Goal: Task Accomplishment & Management: Manage account settings

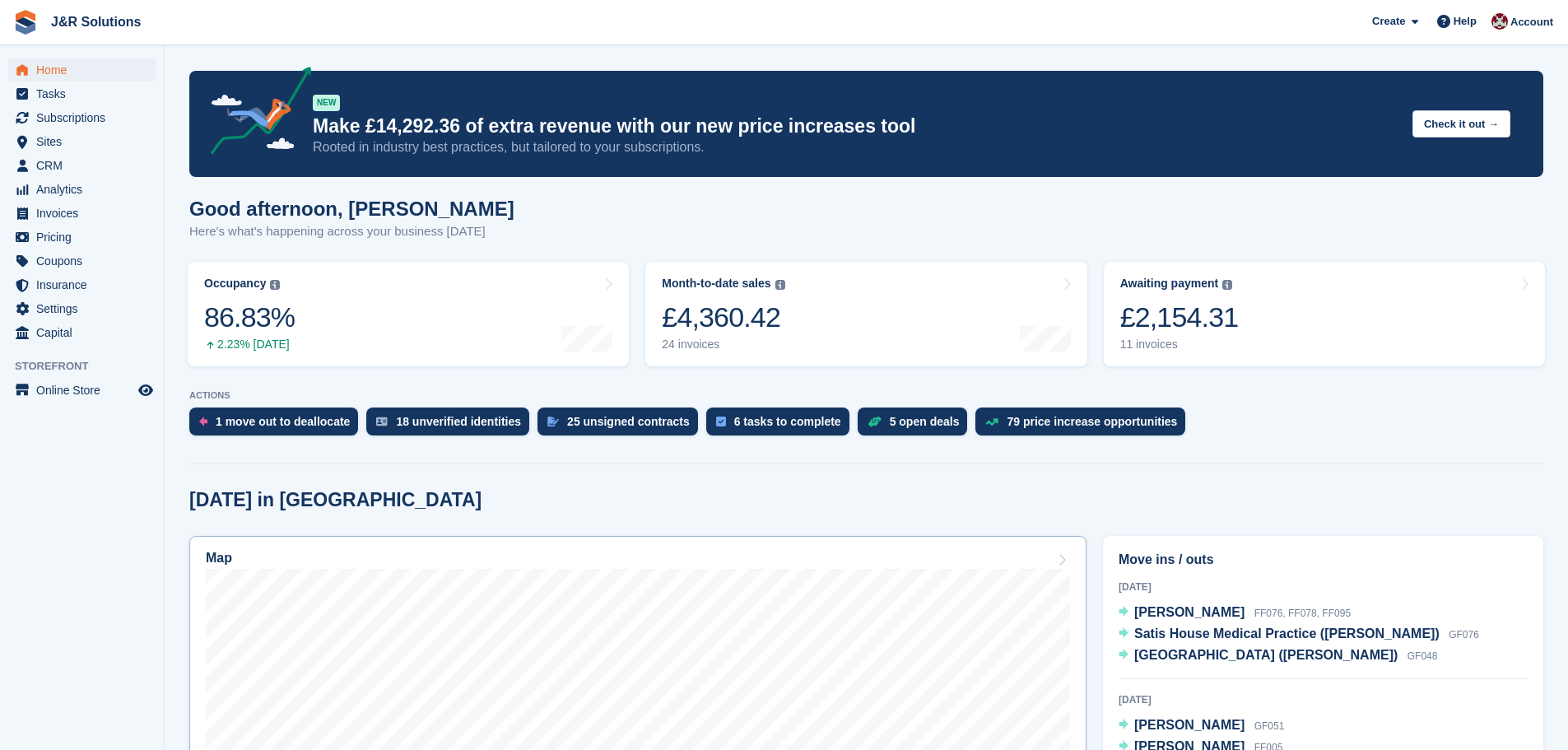
scroll to position [247, 0]
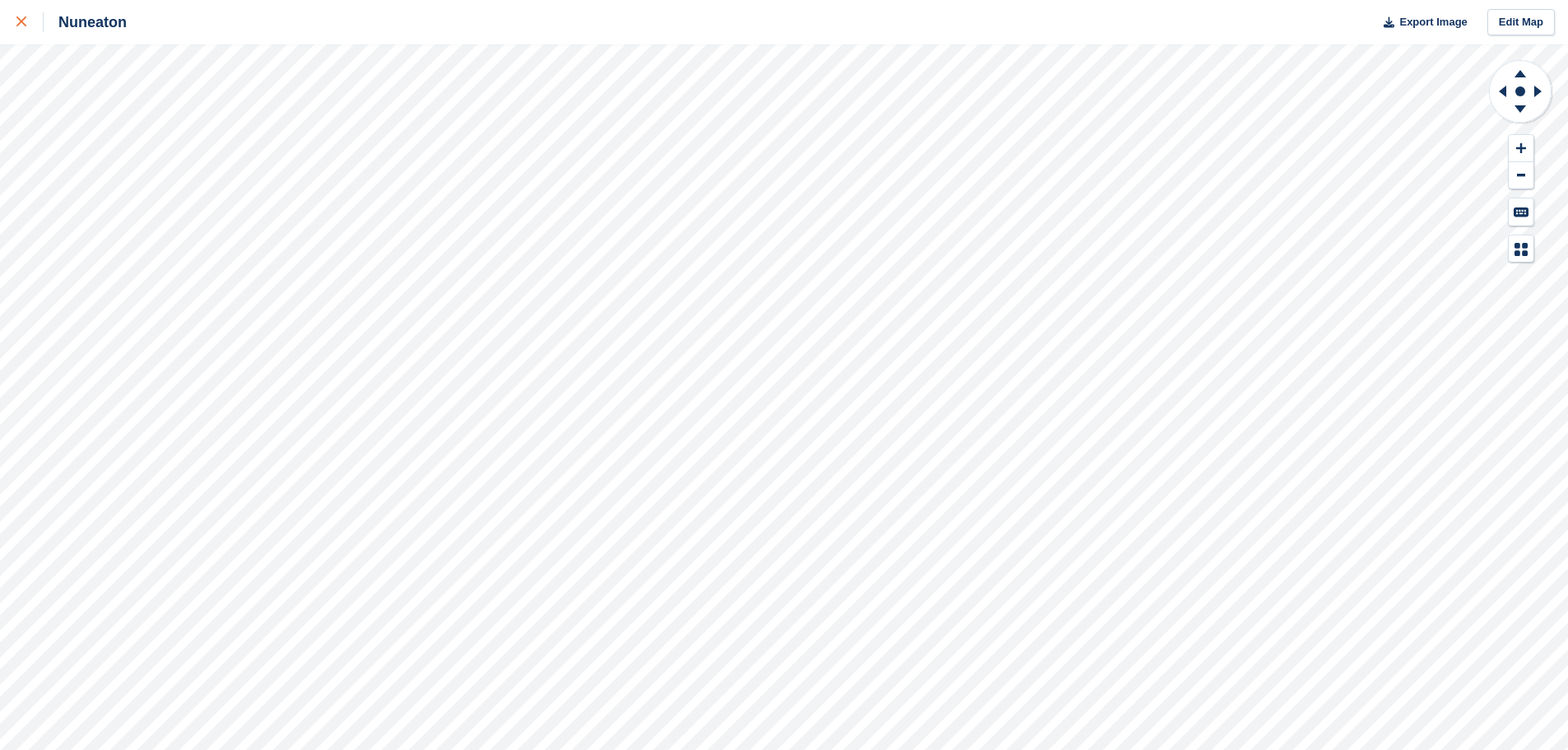
click at [30, 20] on div at bounding box center [30, 22] width 27 height 20
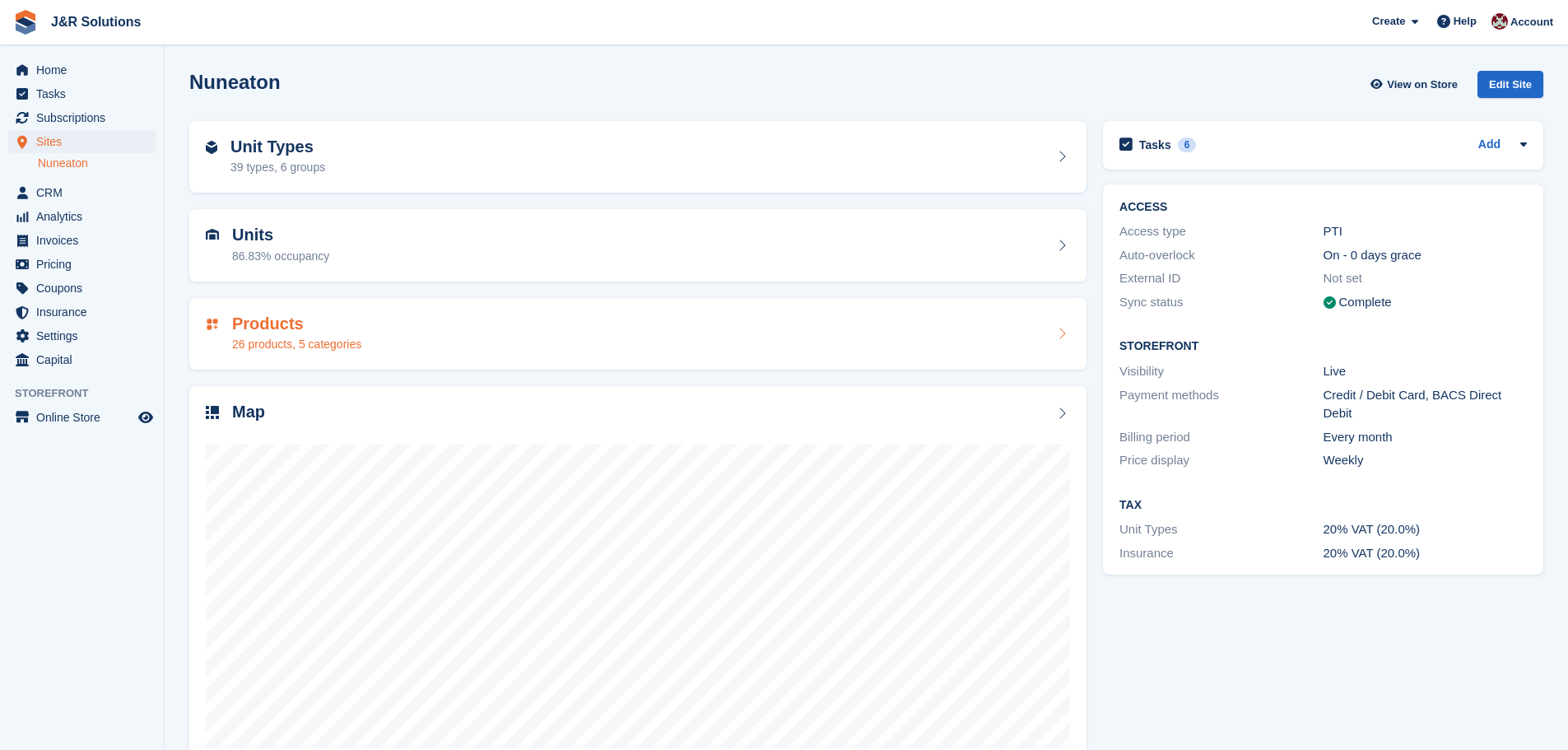
scroll to position [41, 0]
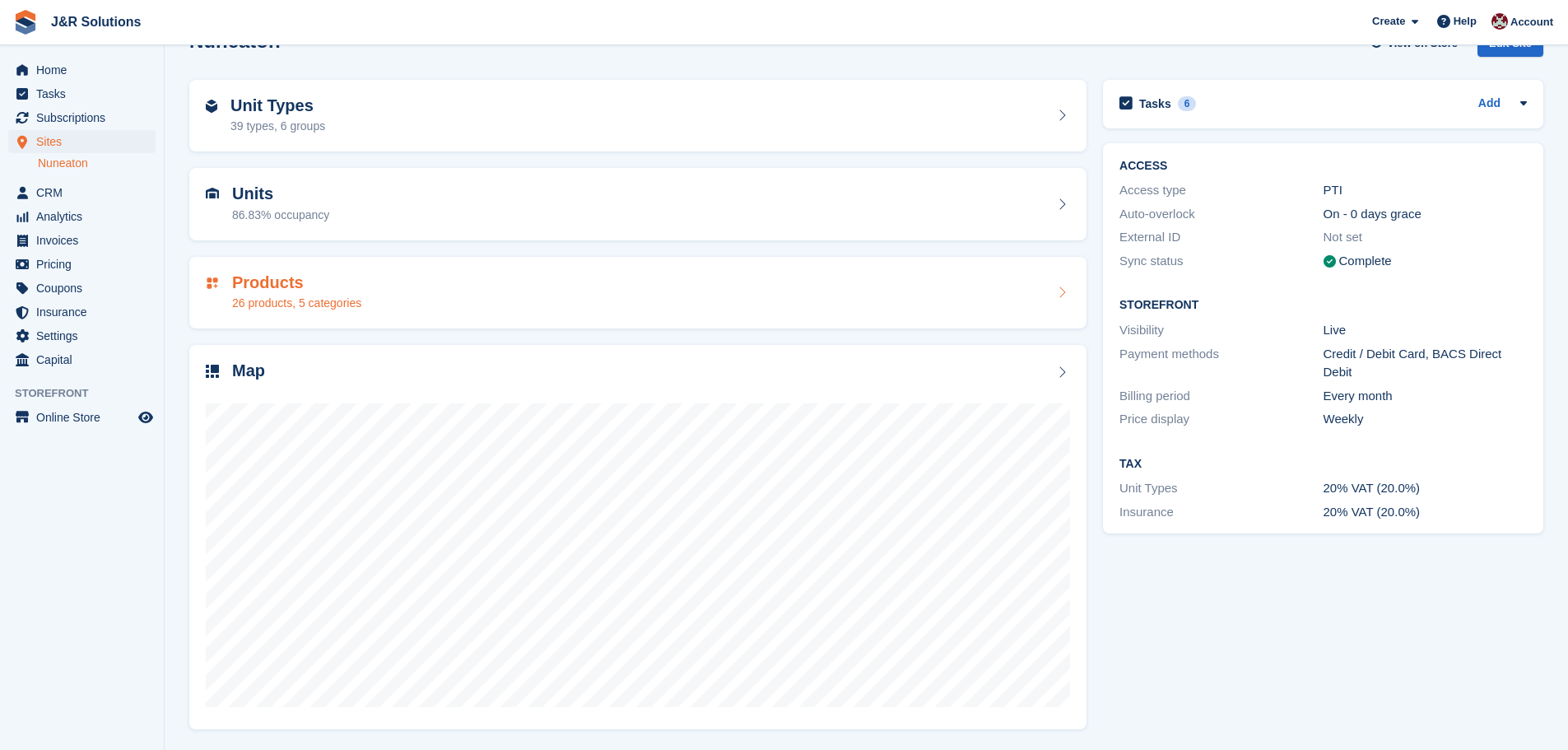
click at [529, 304] on div "Products 26 products, 5 categories" at bounding box center [638, 293] width 864 height 40
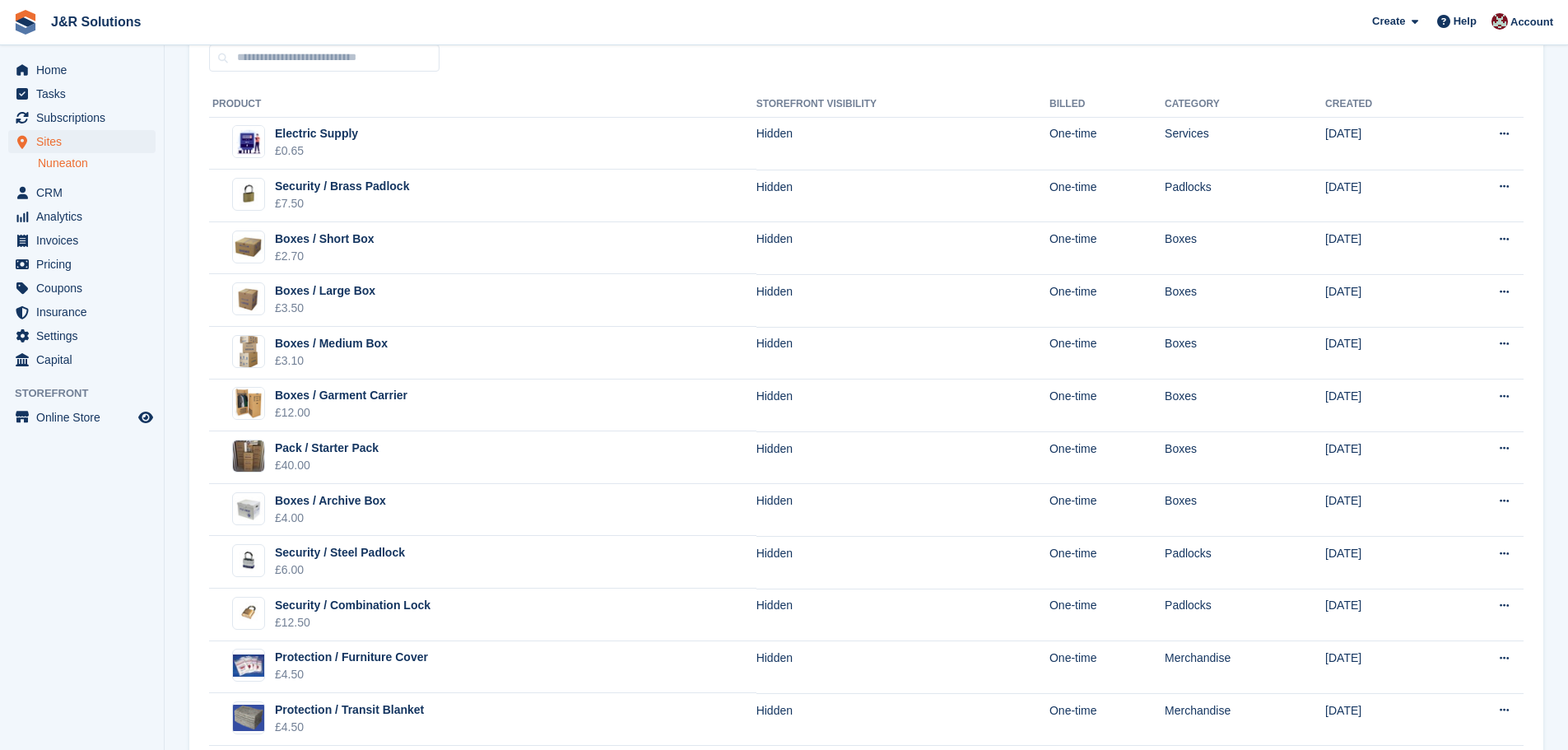
scroll to position [165, 0]
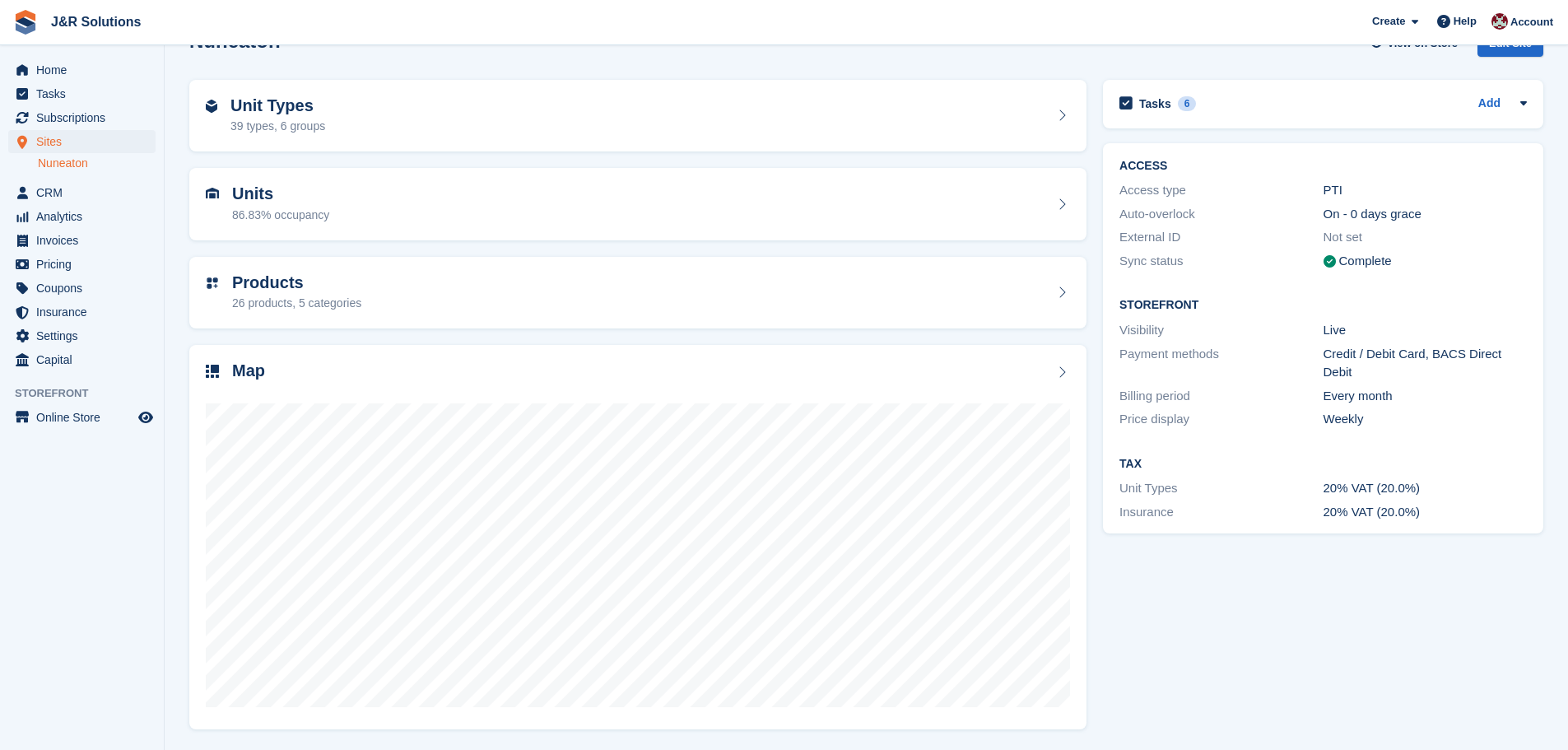
scroll to position [41, 0]
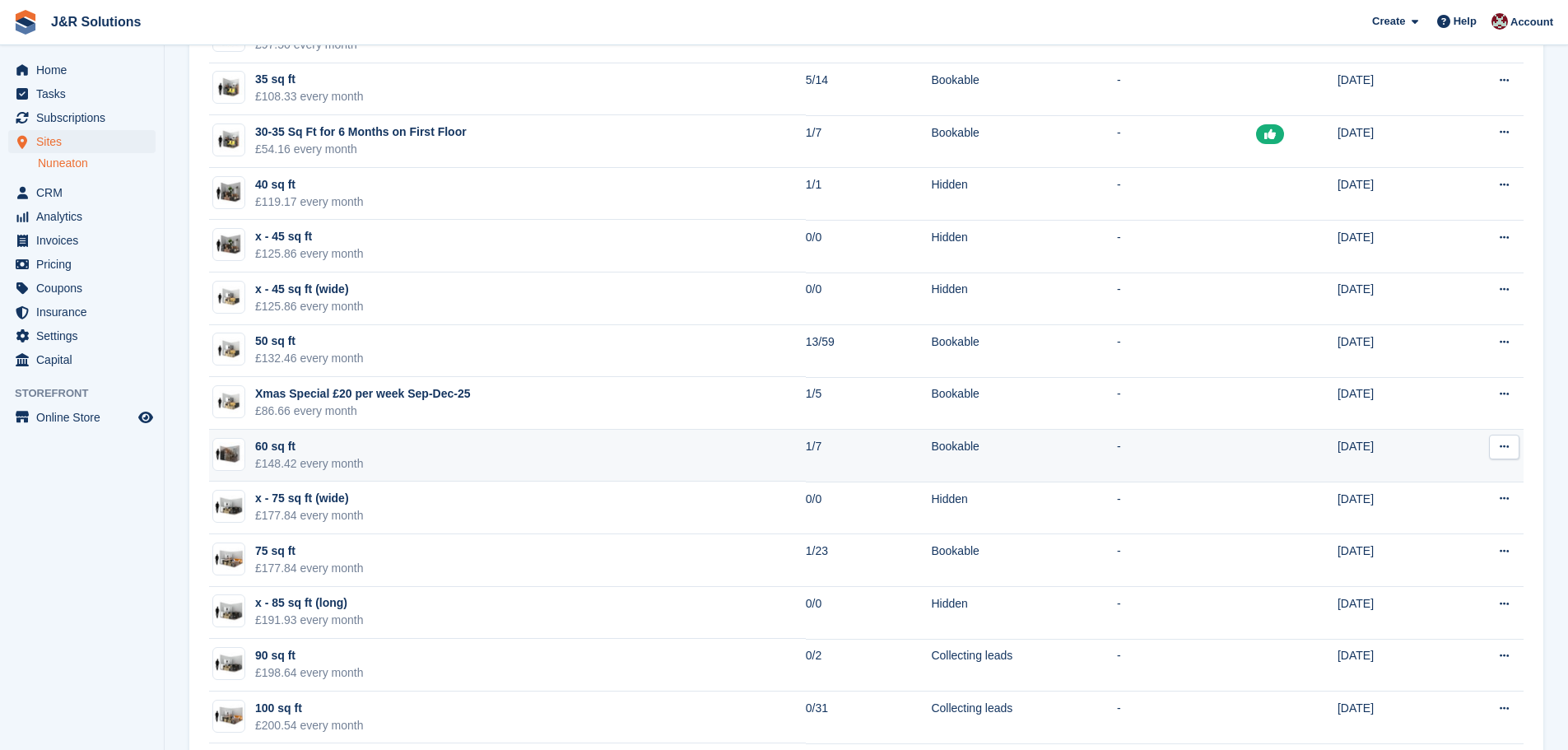
scroll to position [823, 0]
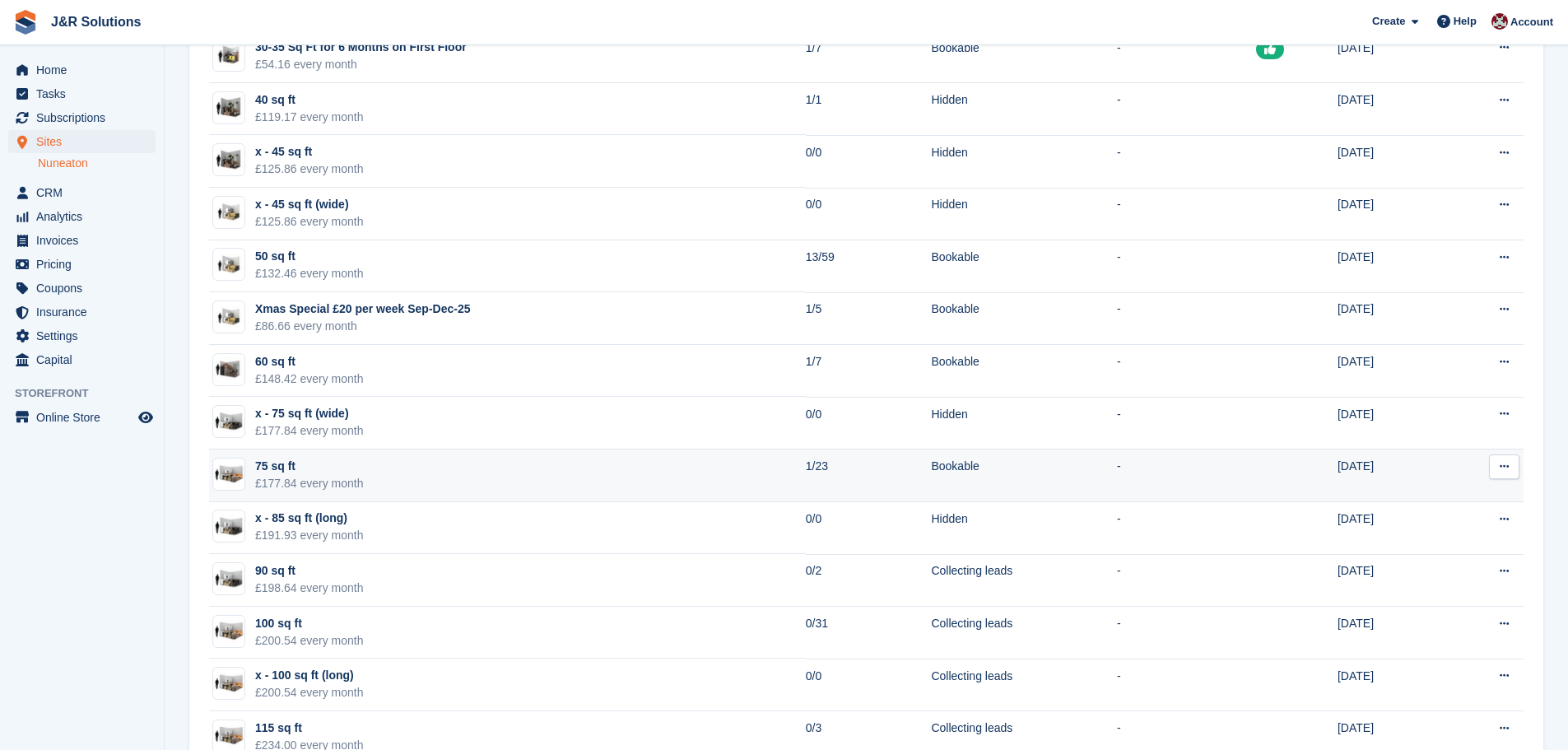
click at [651, 461] on td "75 sq ft £177.84 every month" at bounding box center [507, 476] width 597 height 53
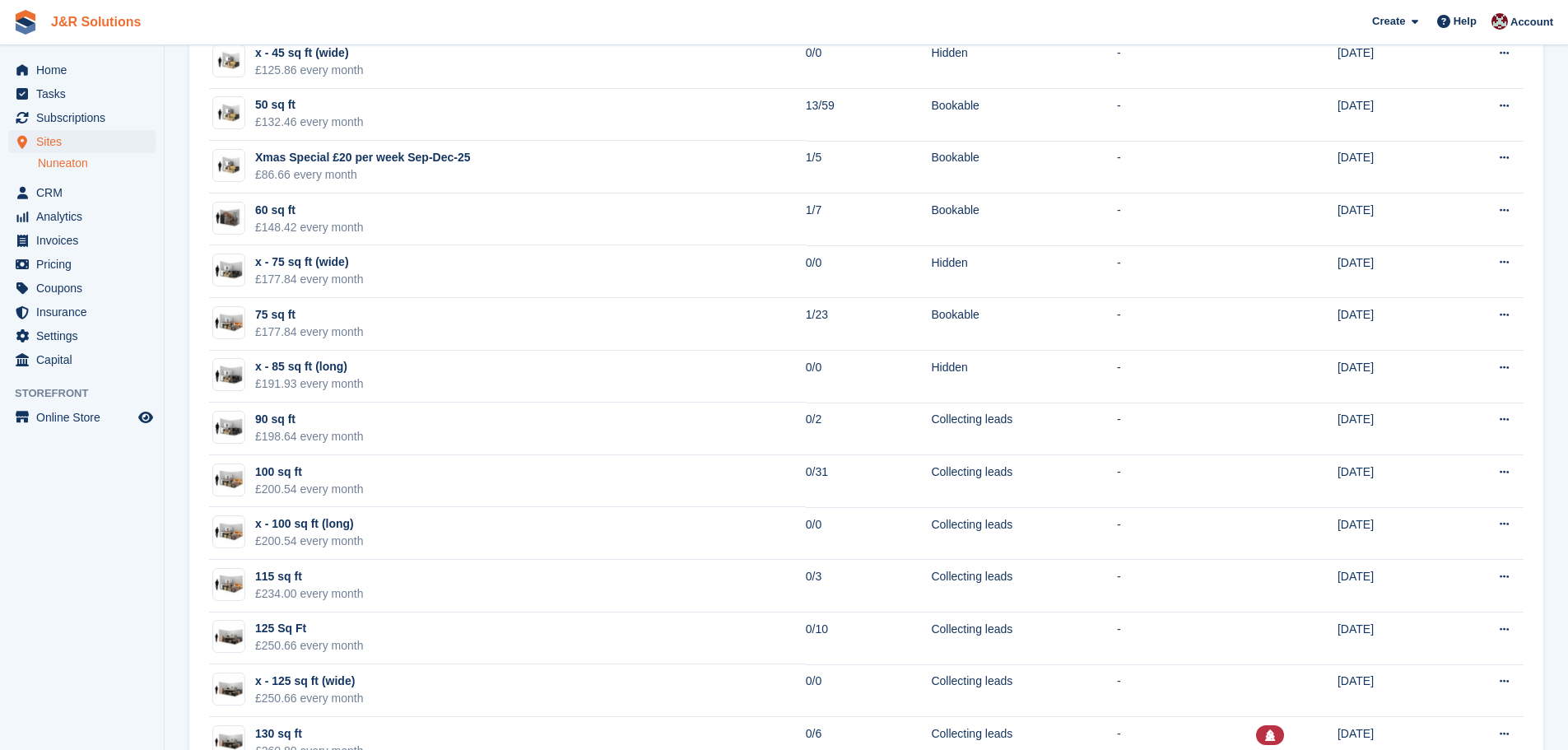
scroll to position [823, 0]
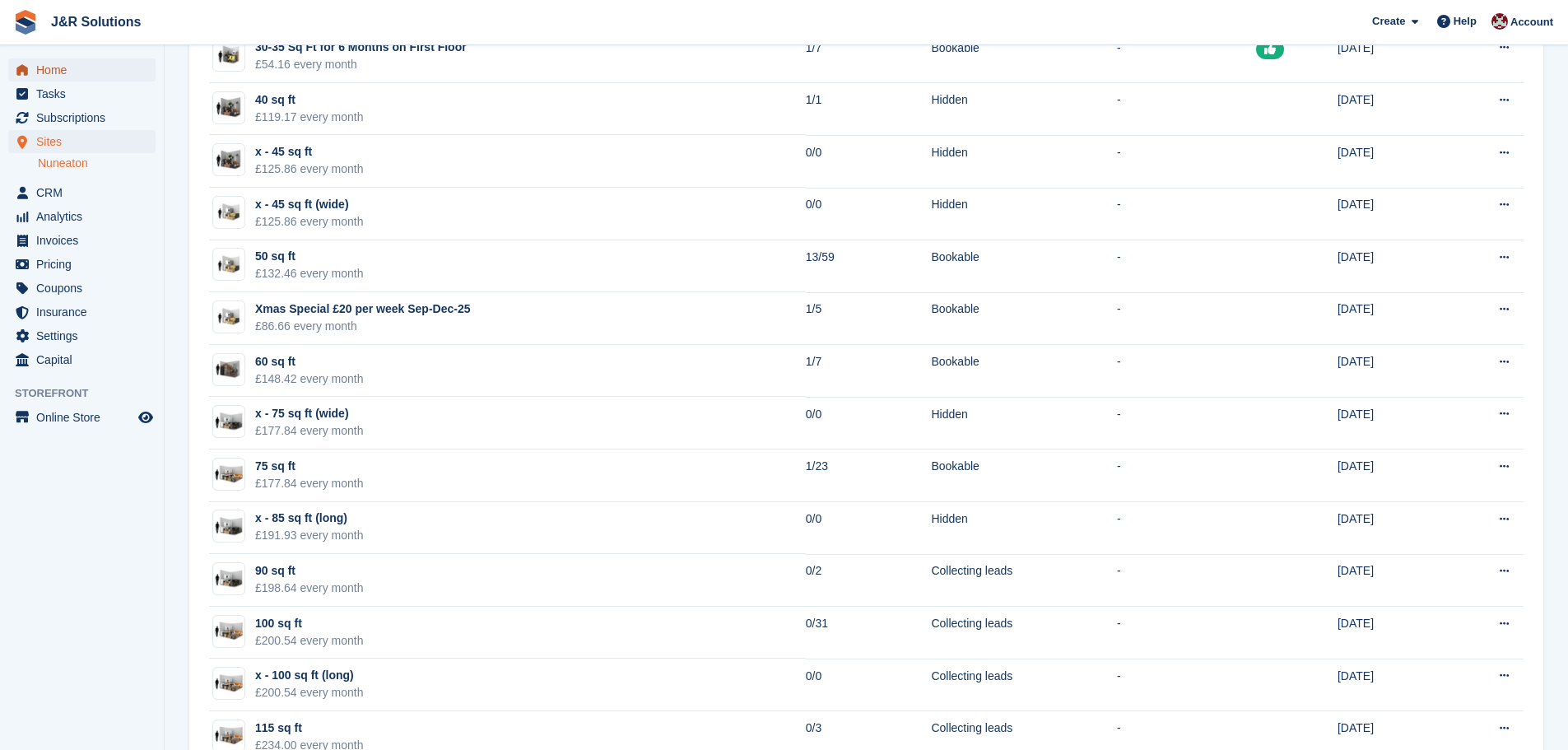
click at [44, 67] on span "Home" at bounding box center [86, 70] width 99 height 23
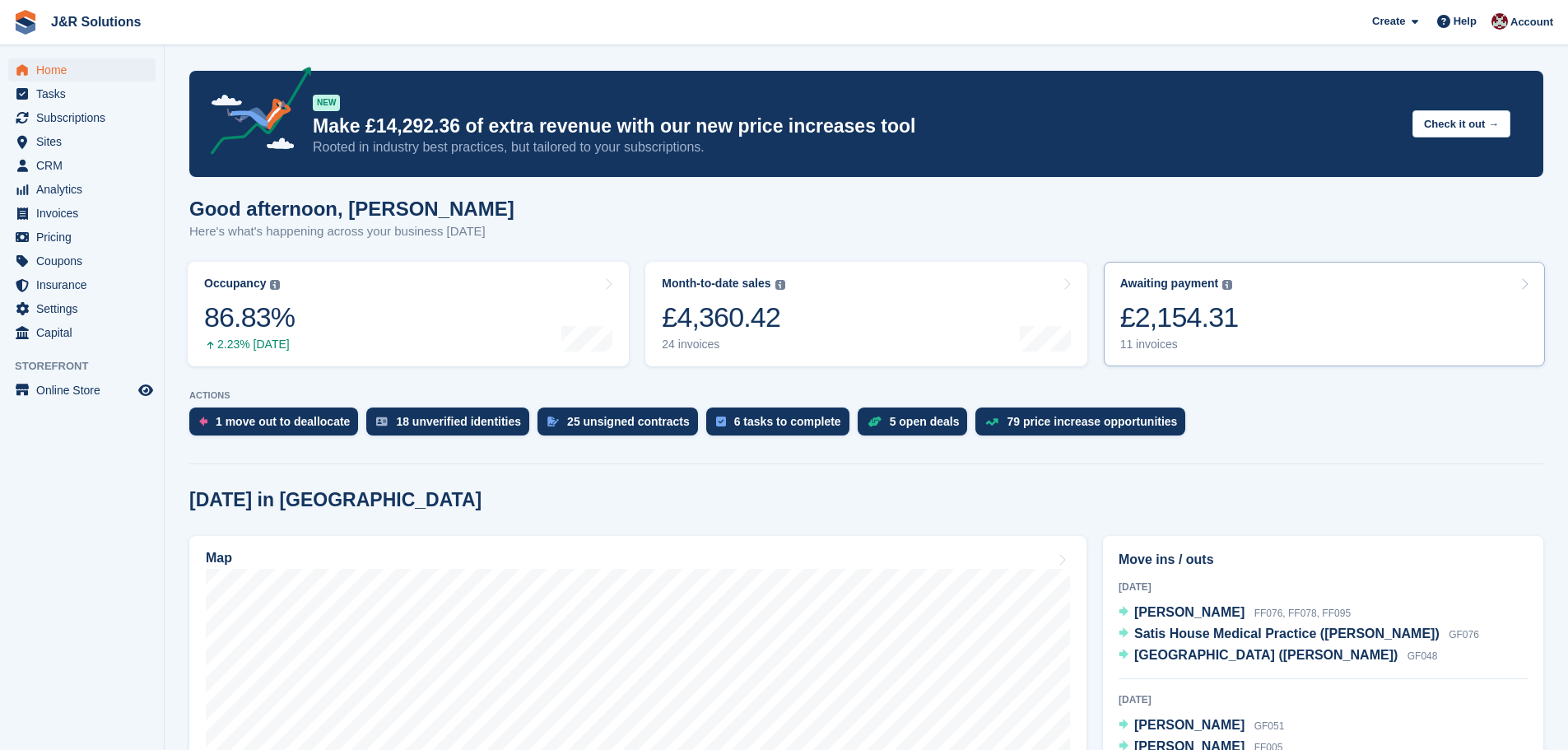
click at [1177, 343] on div "11 invoices" at bounding box center [1179, 344] width 119 height 14
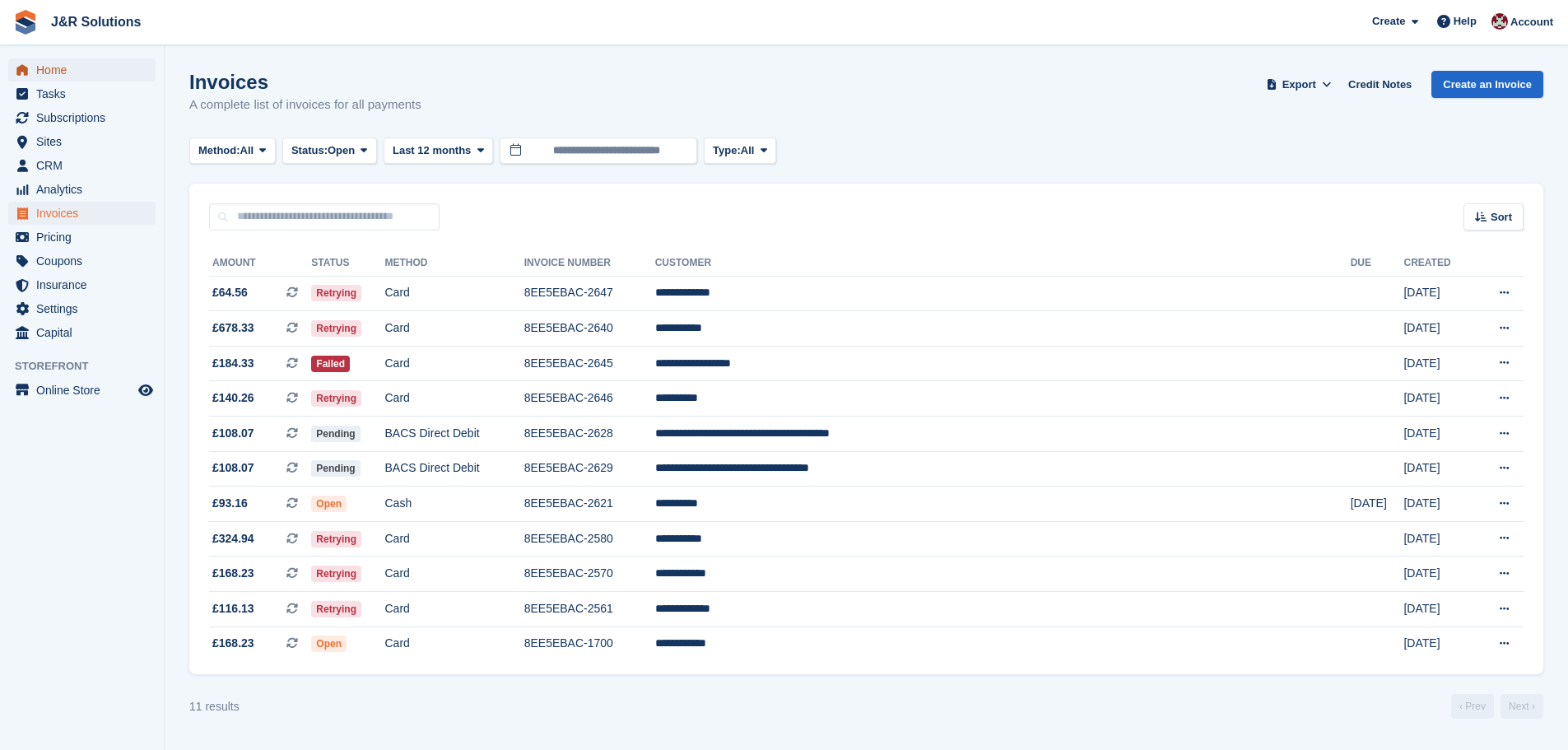
click at [67, 67] on span "Home" at bounding box center [86, 70] width 99 height 23
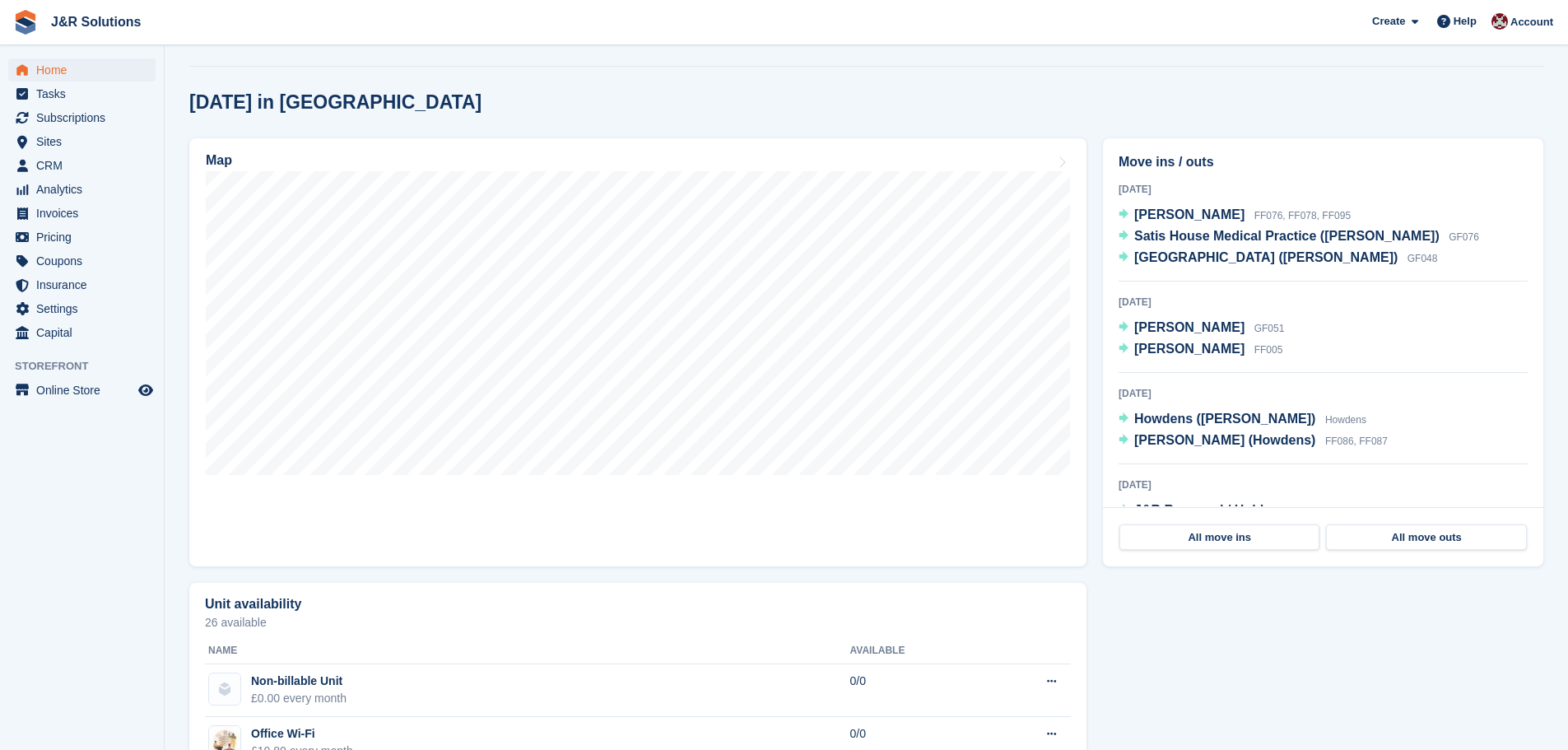
scroll to position [3, 0]
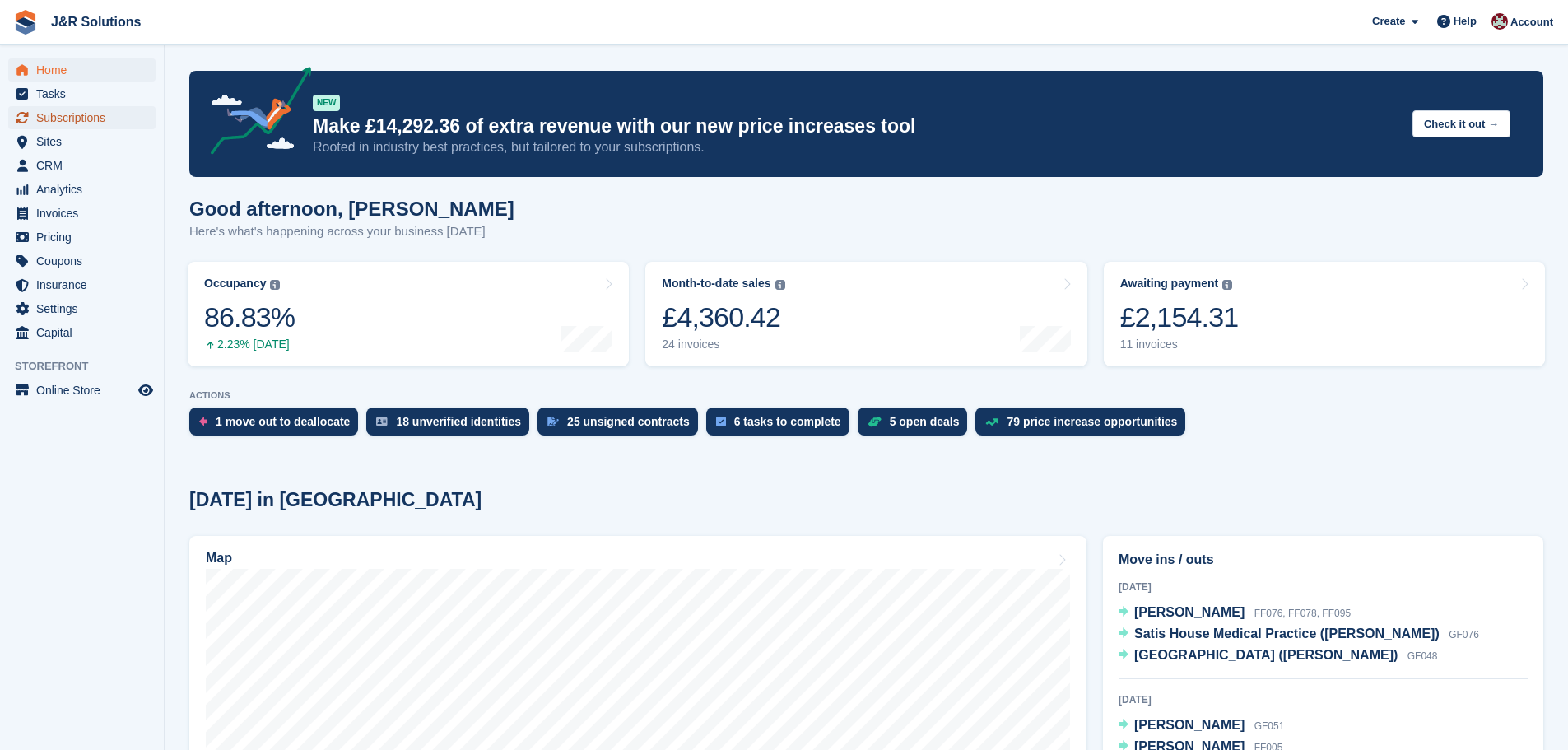
click at [65, 120] on span "Subscriptions" at bounding box center [86, 118] width 99 height 23
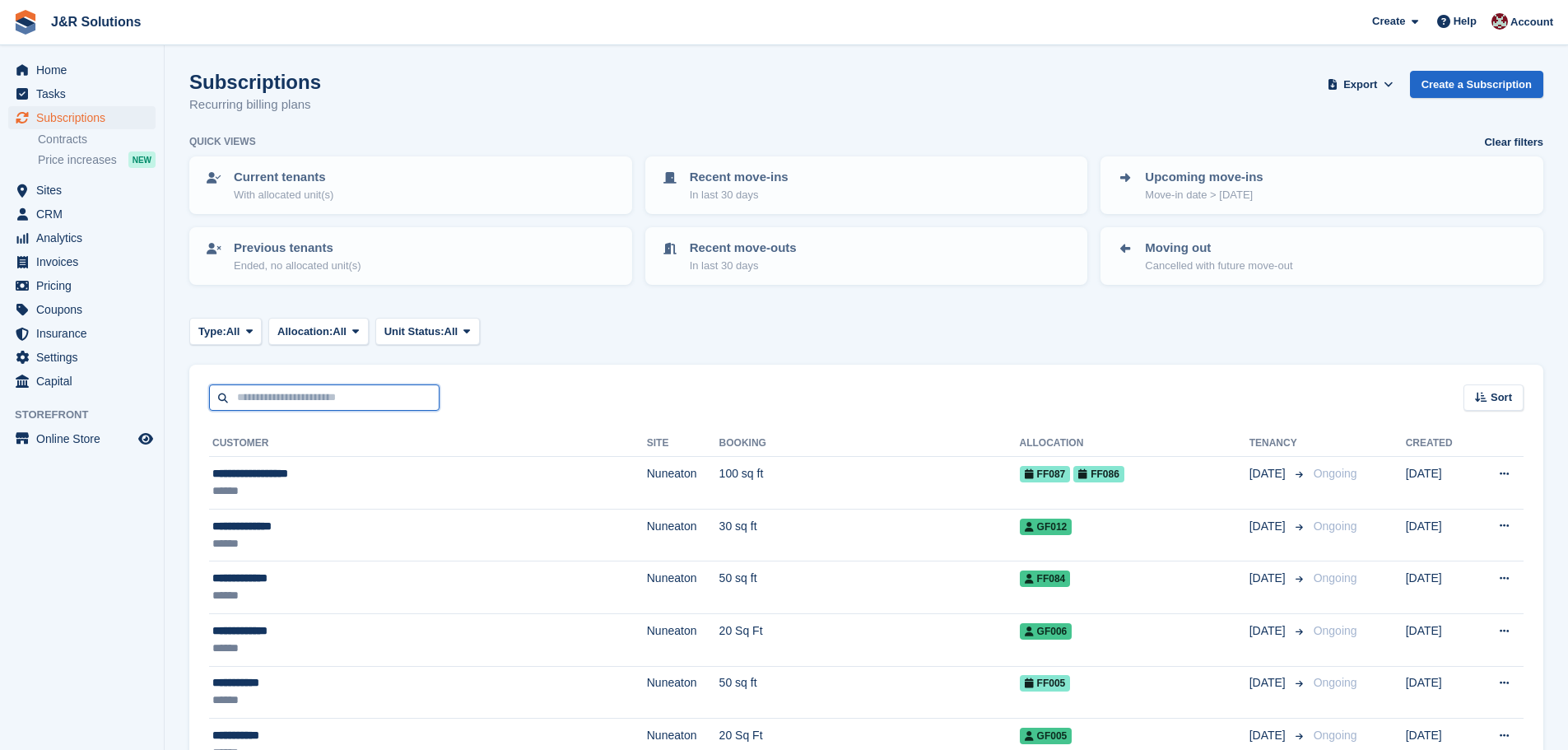
click at [355, 405] on input "text" at bounding box center [324, 398] width 230 height 27
type input "******"
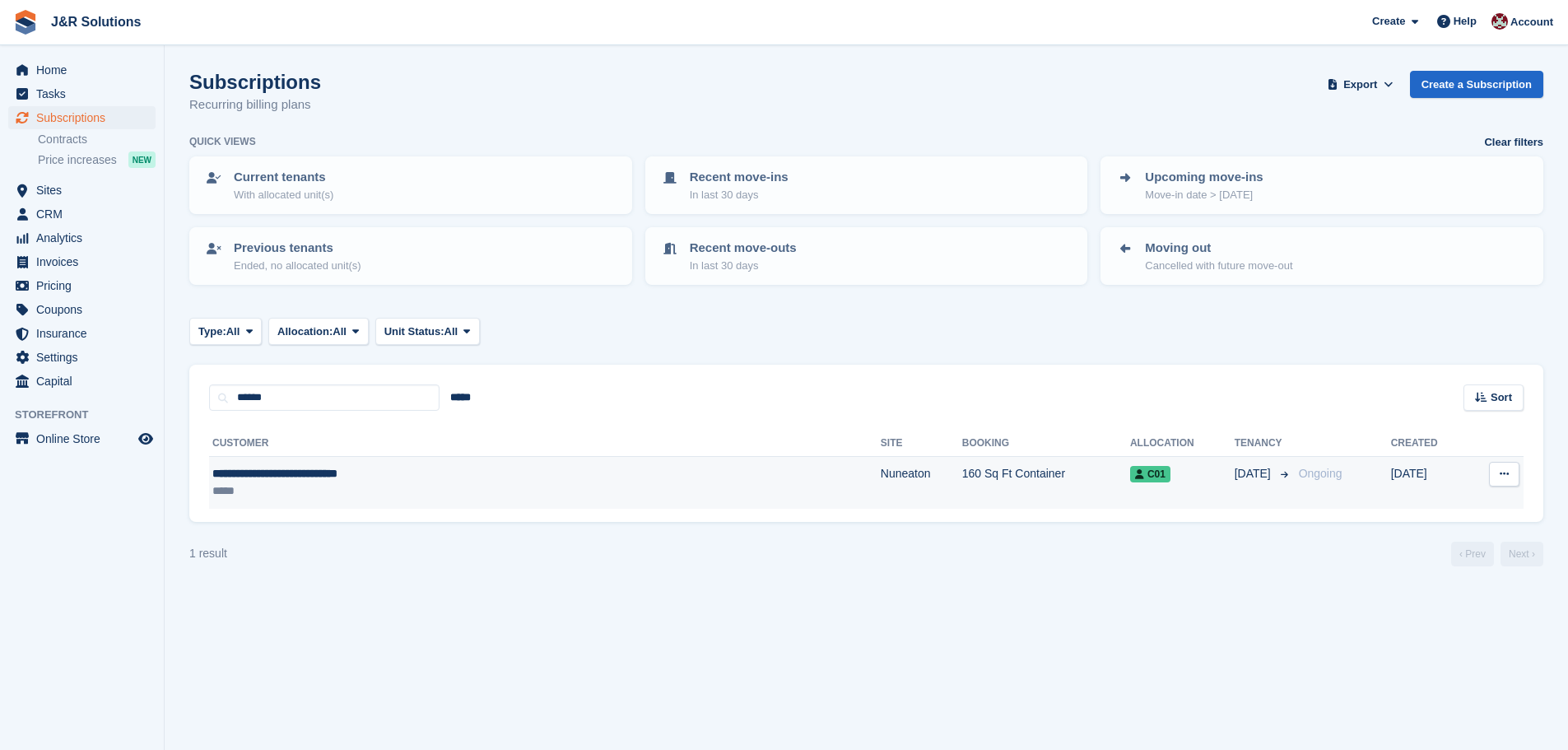
click at [473, 482] on div "*****" at bounding box center [416, 491] width 409 height 17
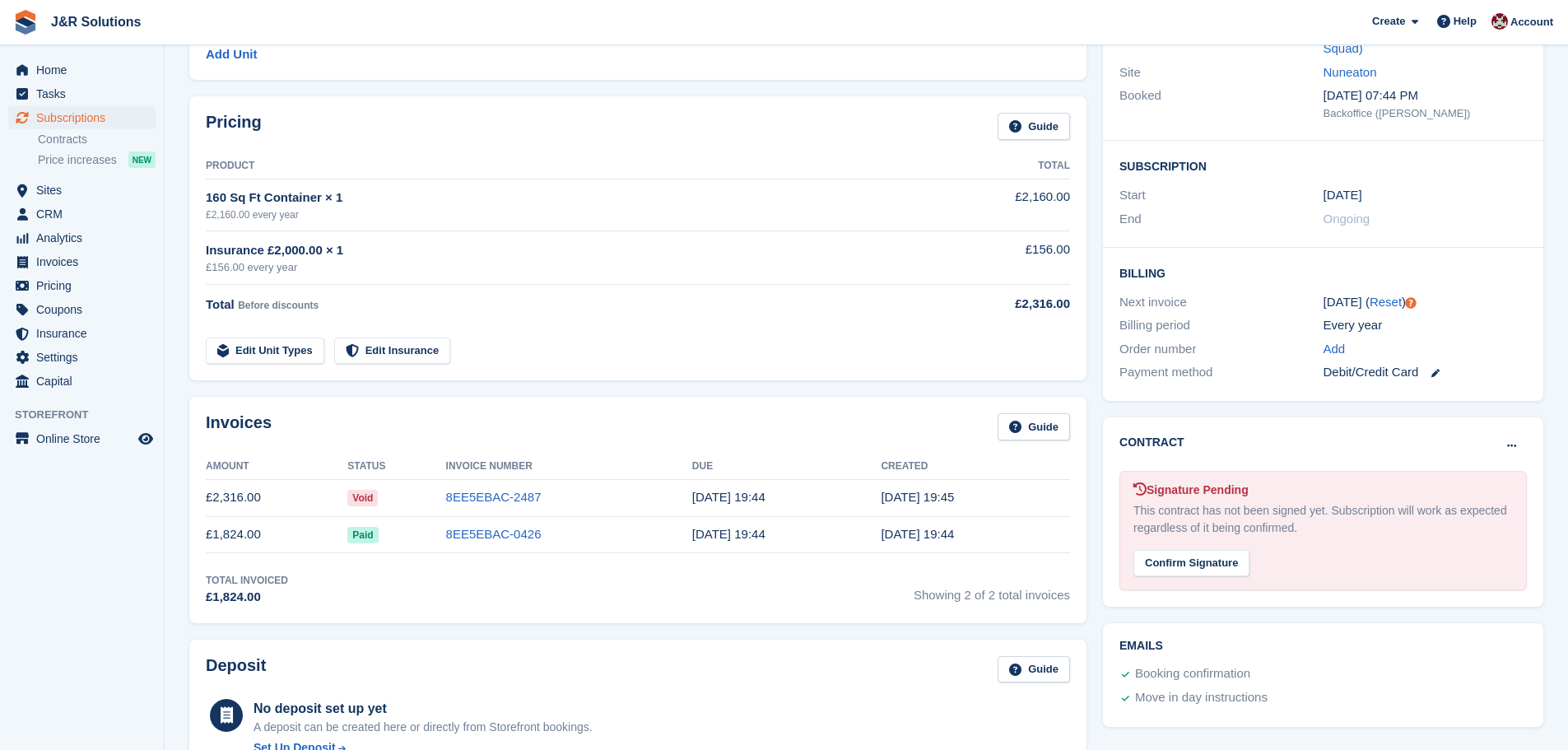
scroll to position [247, 0]
